Goal: Check status: Check status

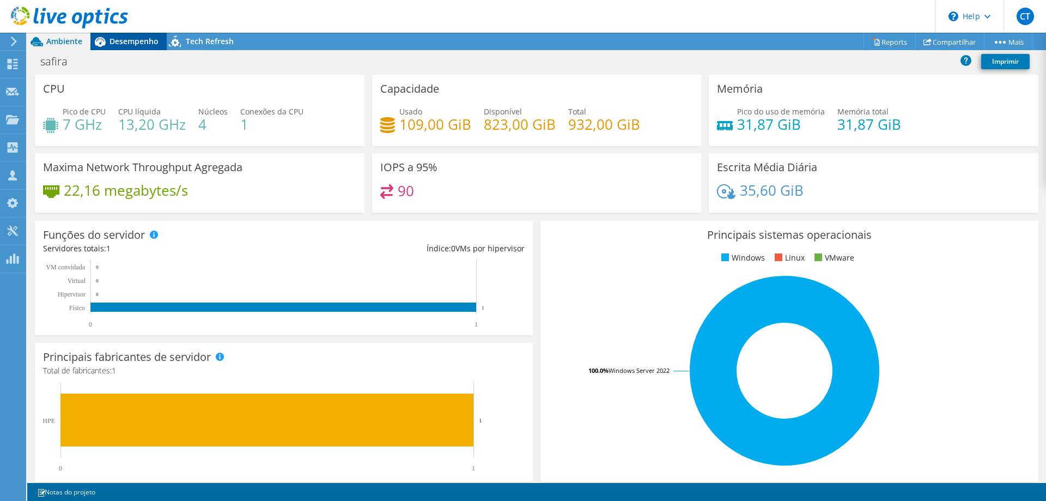
click at [128, 43] on span "Desempenho" at bounding box center [134, 41] width 49 height 10
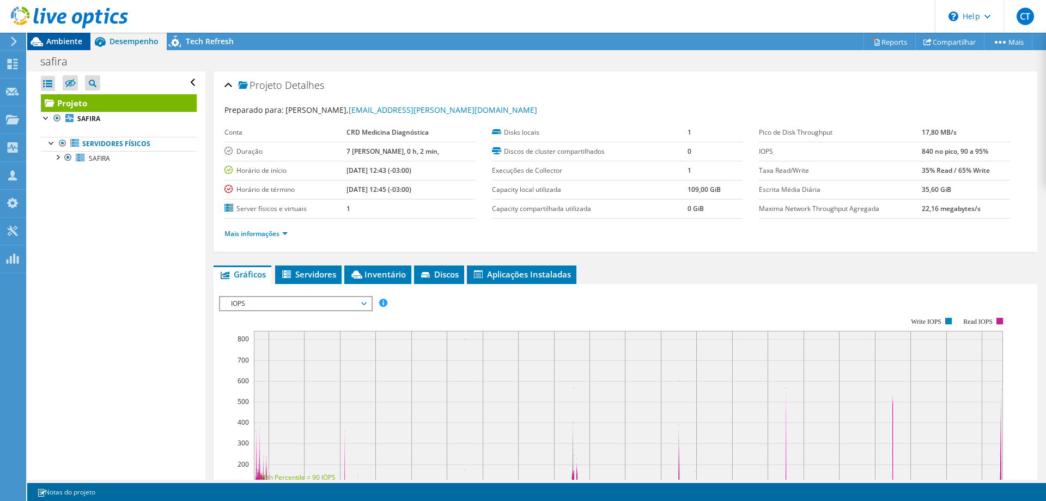
click at [71, 43] on span "Ambiente" at bounding box center [64, 41] width 36 height 10
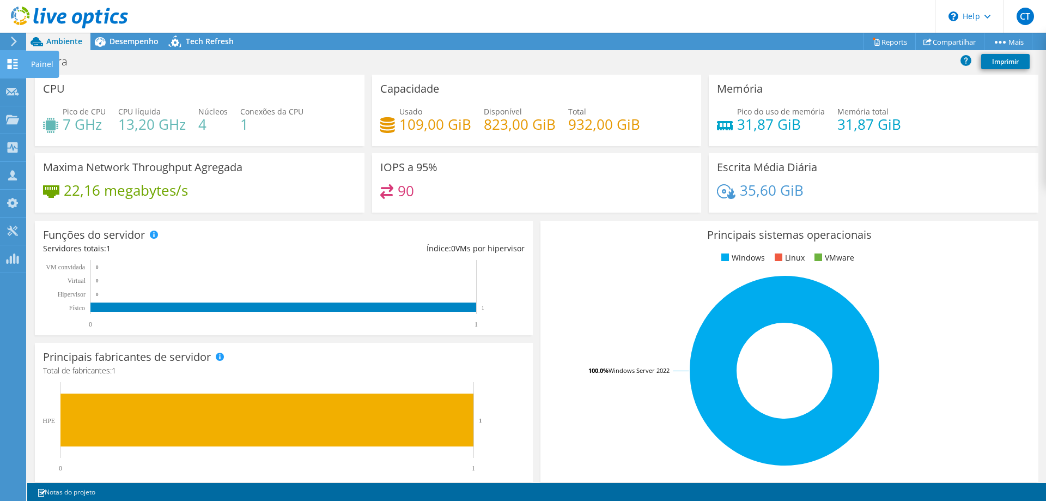
click at [13, 64] on icon at bounding box center [12, 64] width 13 height 10
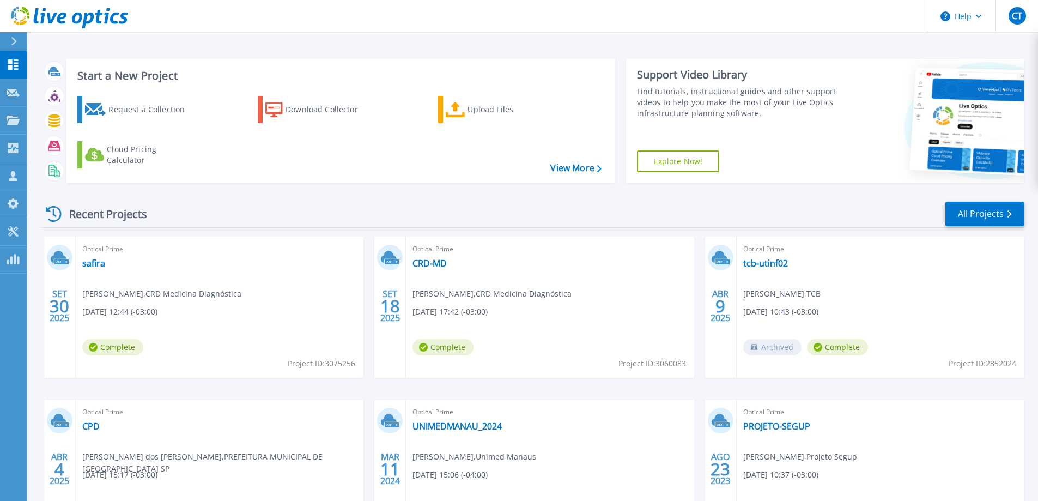
click at [369, 205] on div "Recent Projects All Projects" at bounding box center [533, 214] width 982 height 27
click at [104, 262] on link "safira" at bounding box center [93, 263] width 23 height 11
